Goal: Find specific page/section: Find specific page/section

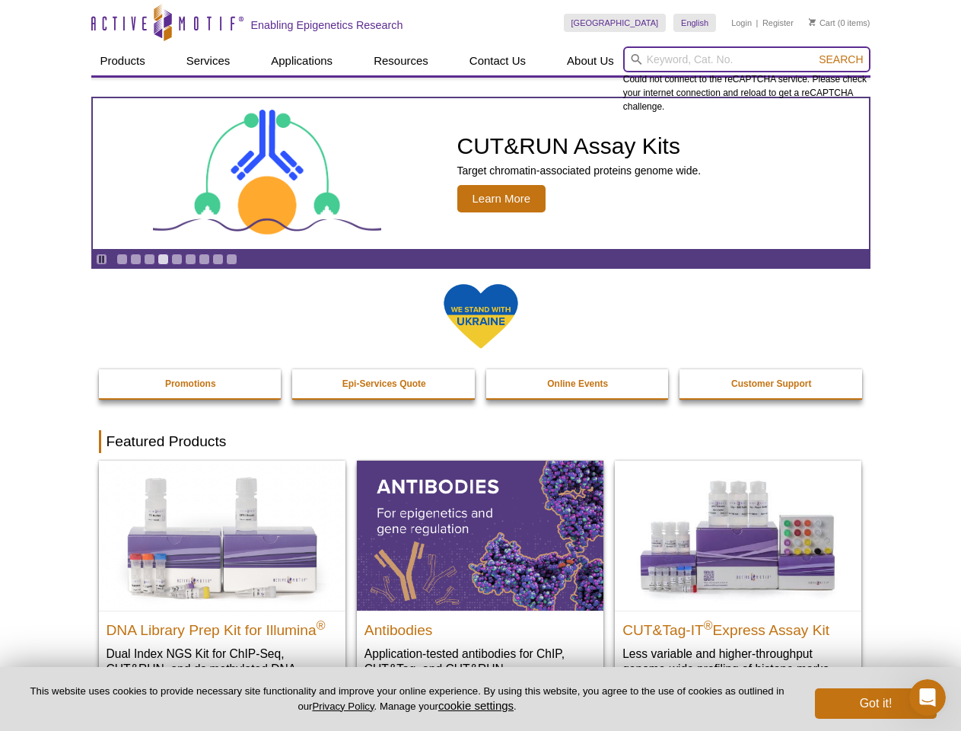
click at [747, 59] on input "search" at bounding box center [746, 59] width 247 height 26
click at [841, 59] on span "Search" at bounding box center [841, 59] width 44 height 12
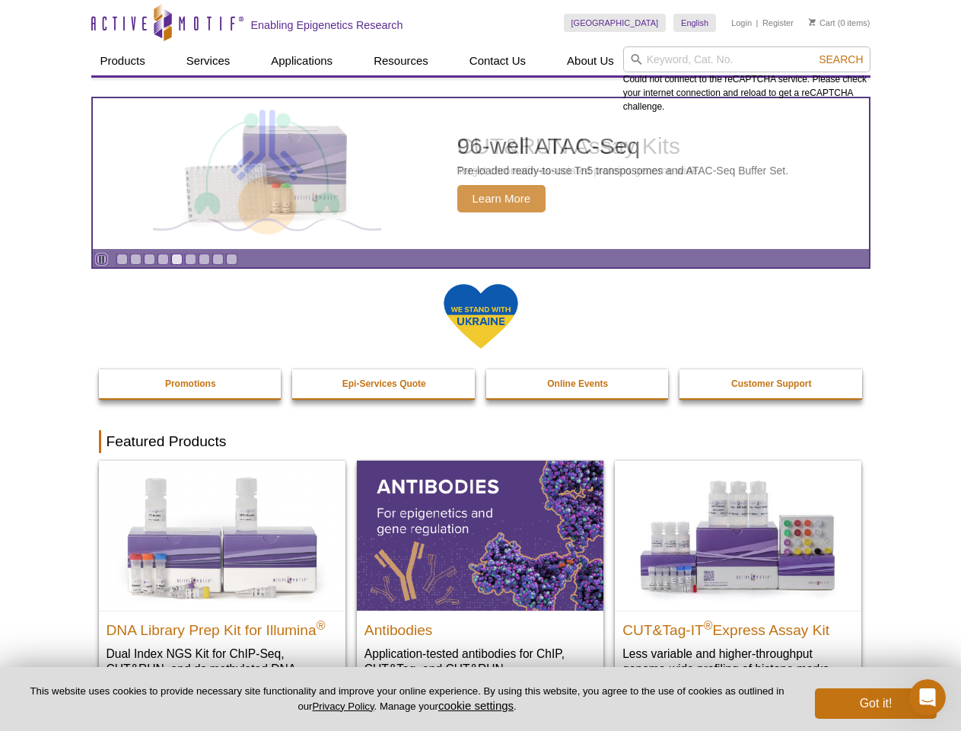
click at [101, 259] on icon "Pause" at bounding box center [102, 259] width 10 height 10
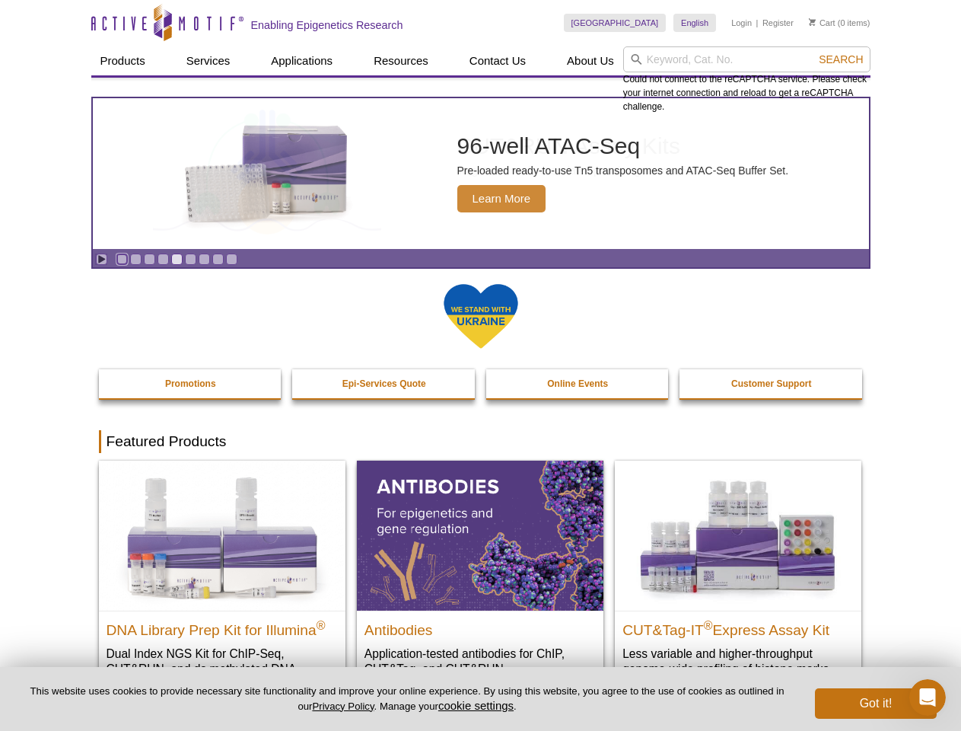
click at [122, 259] on link "Go to slide 1" at bounding box center [121, 258] width 11 height 11
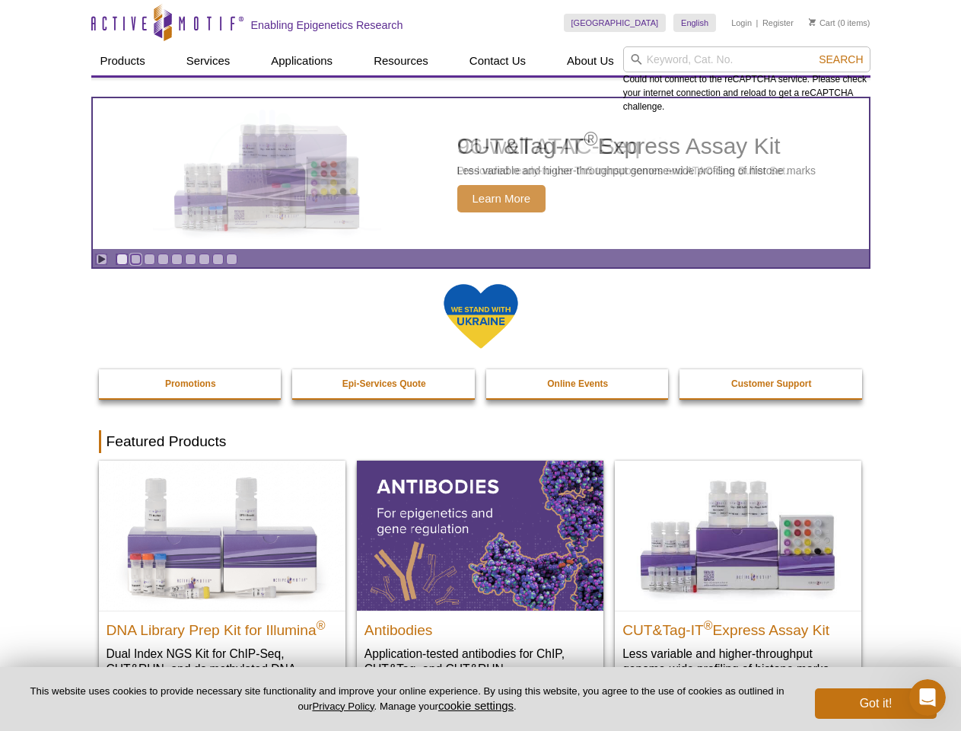
click at [135, 259] on link "Go to slide 2" at bounding box center [135, 258] width 11 height 11
click at [149, 259] on link "Go to slide 3" at bounding box center [149, 258] width 11 height 11
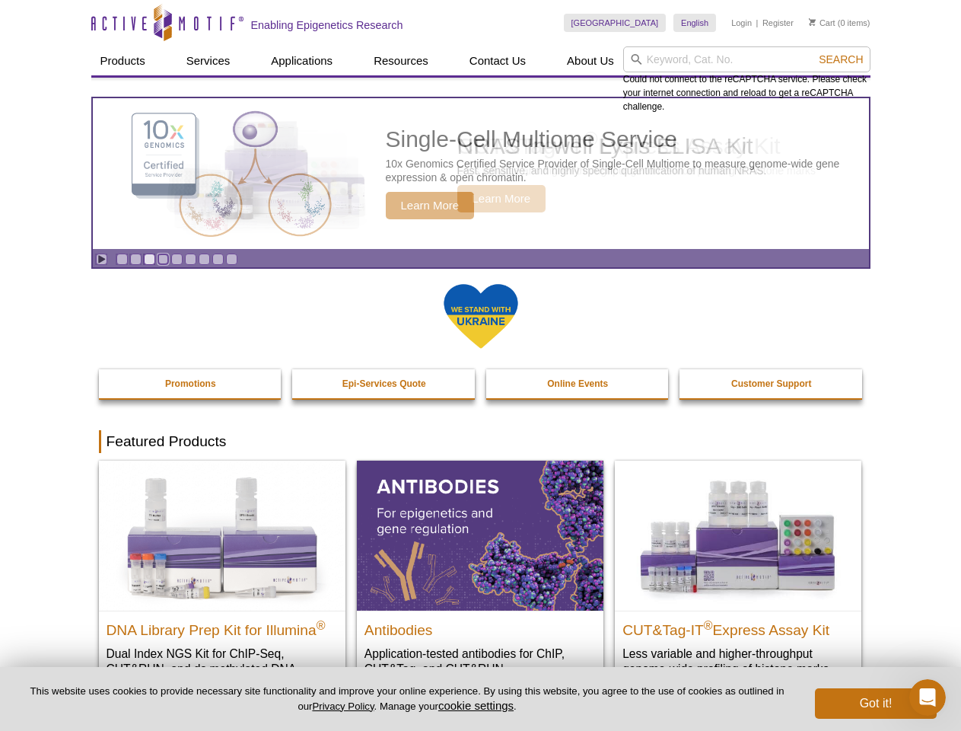
click at [163, 259] on link "Go to slide 4" at bounding box center [163, 258] width 11 height 11
click at [177, 259] on link "Go to slide 5" at bounding box center [176, 258] width 11 height 11
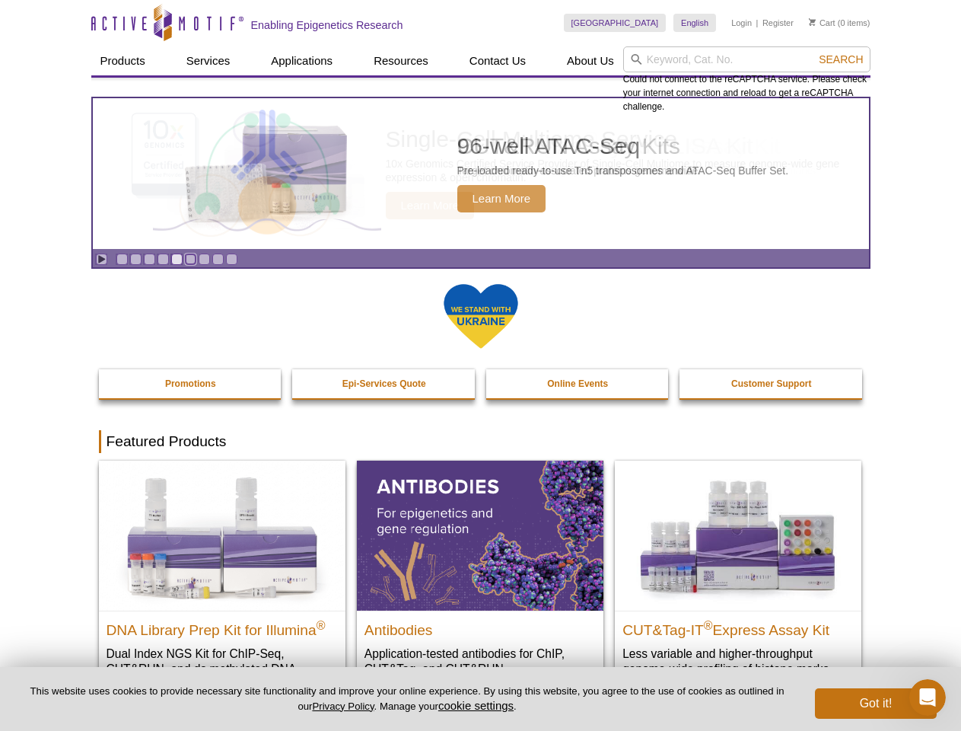
click at [190, 259] on link "Go to slide 6" at bounding box center [190, 258] width 11 height 11
click at [204, 259] on link "Go to slide 7" at bounding box center [204, 258] width 11 height 11
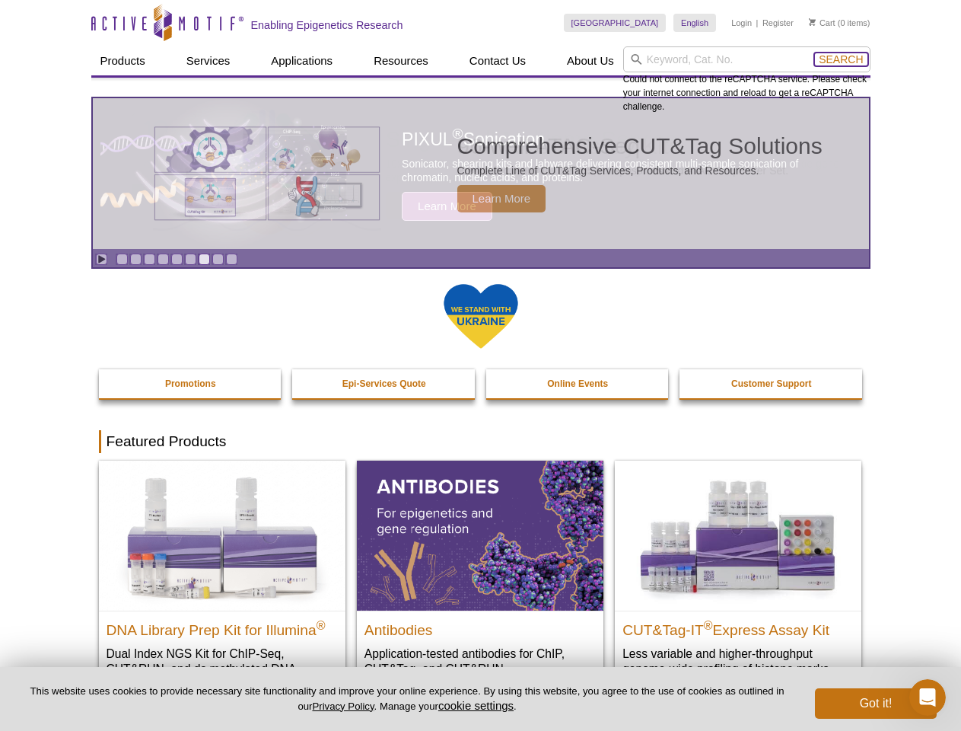
click at [841, 59] on span "Search" at bounding box center [841, 59] width 44 height 12
